Goal: Find specific page/section: Find specific page/section

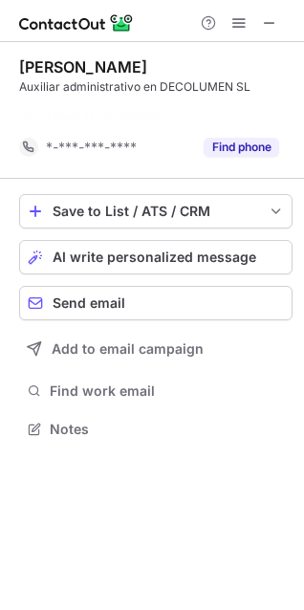
scroll to position [384, 304]
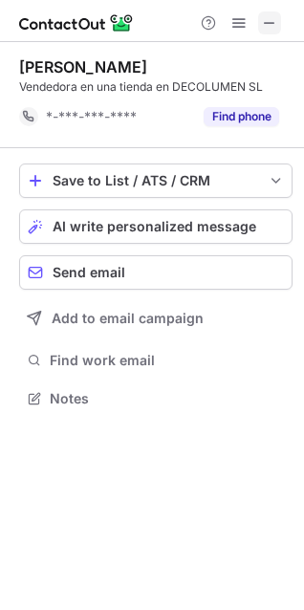
click at [270, 27] on span at bounding box center [269, 22] width 15 height 15
